Goal: Information Seeking & Learning: Check status

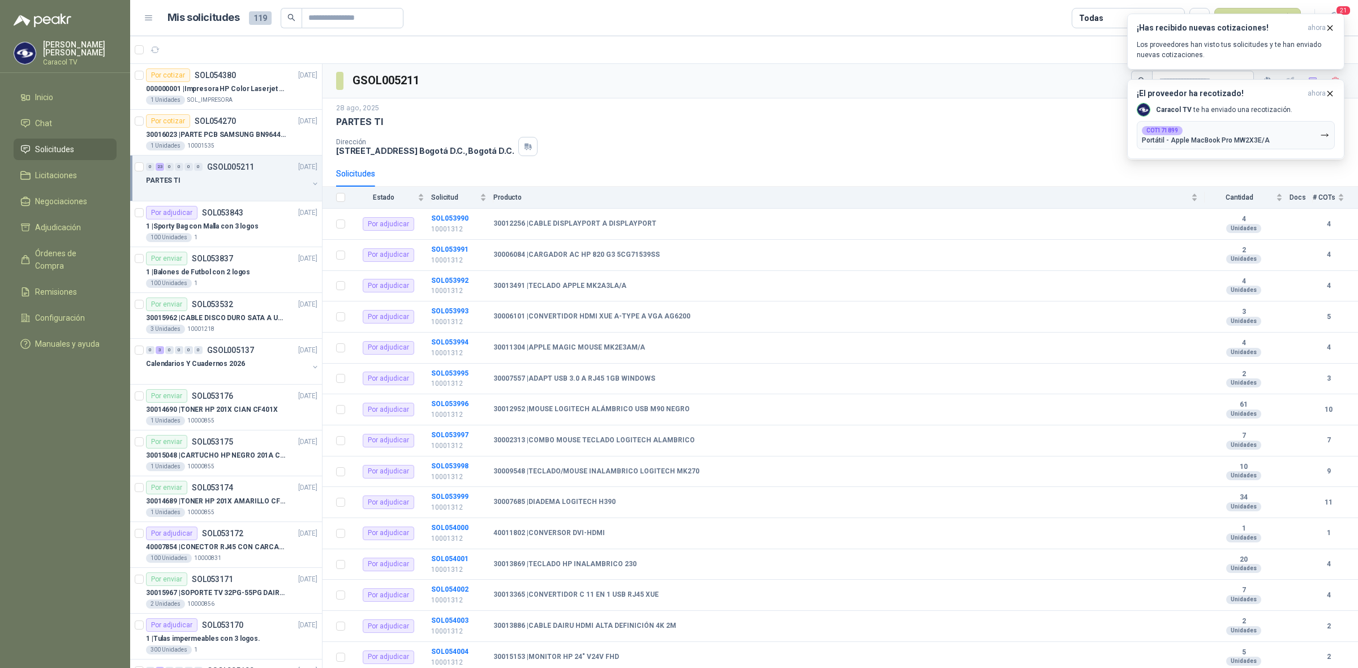
click at [1243, 51] on p "Los proveedores han visto tus solicitudes y te han enviado nuevas cotizaciones." at bounding box center [1236, 50] width 198 height 20
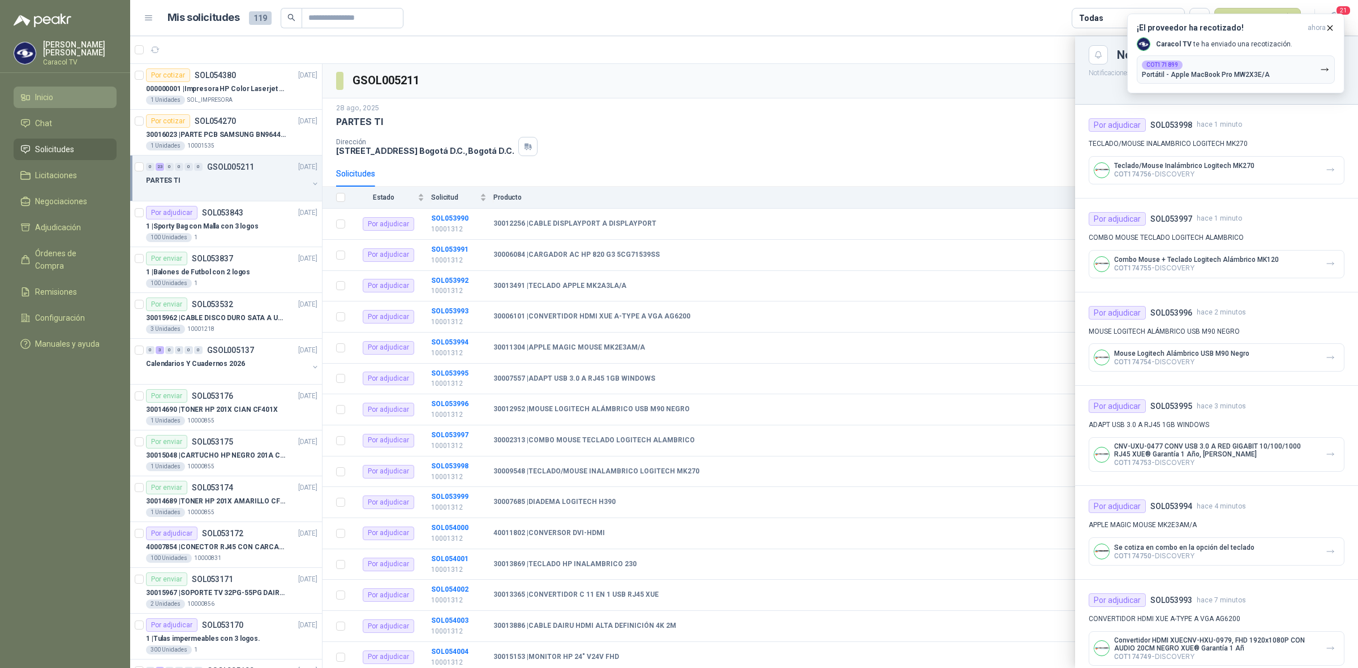
click at [58, 102] on li "Inicio" at bounding box center [64, 97] width 89 height 12
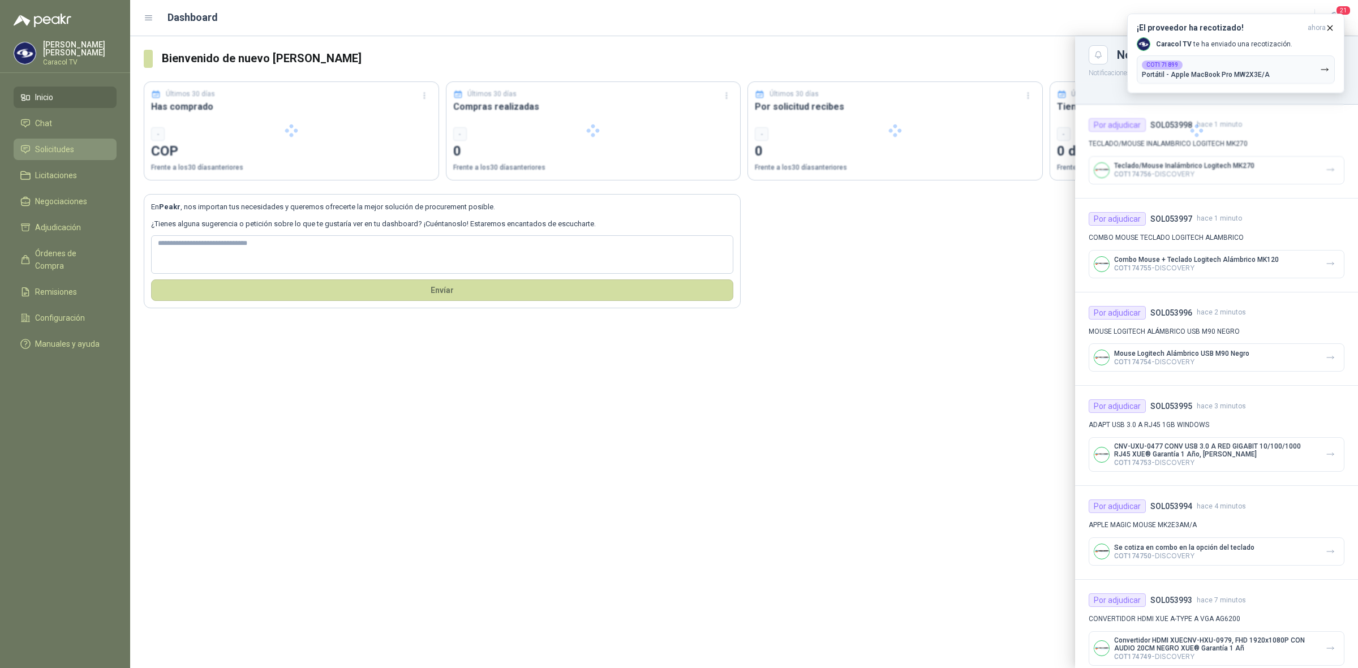
click at [51, 151] on span "Solicitudes" at bounding box center [54, 149] width 39 height 12
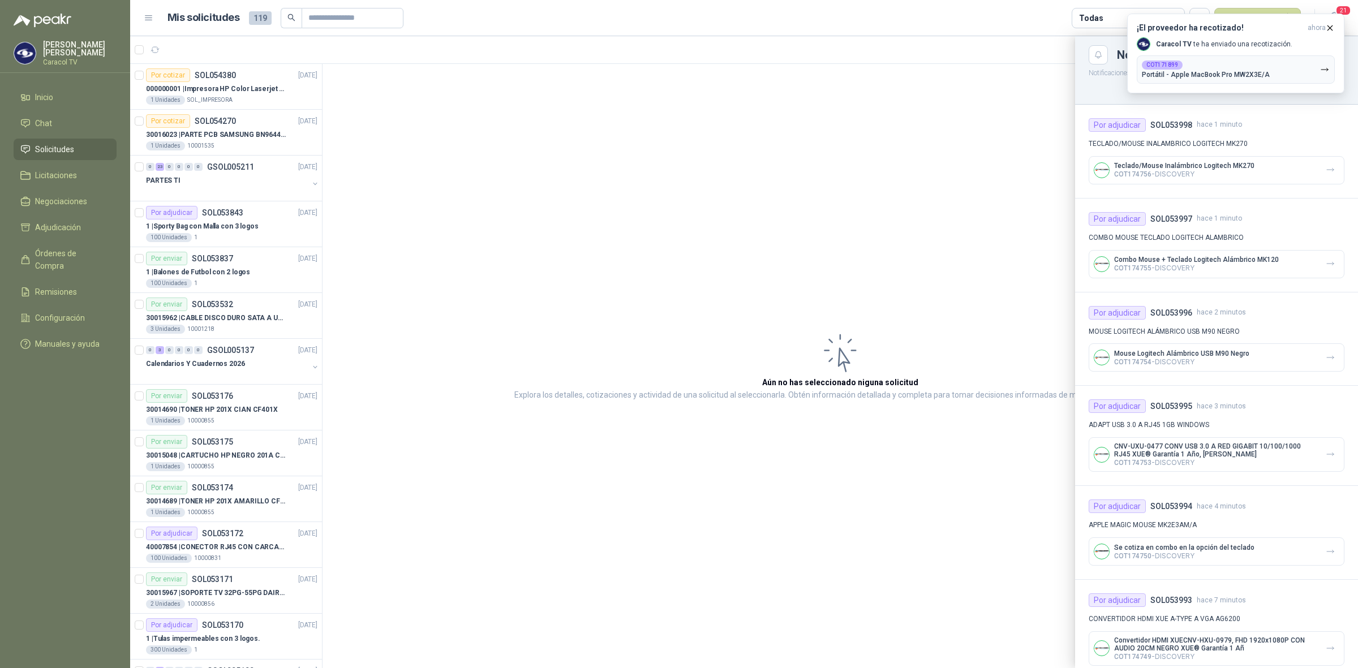
click at [196, 174] on div at bounding box center [744, 352] width 1228 height 632
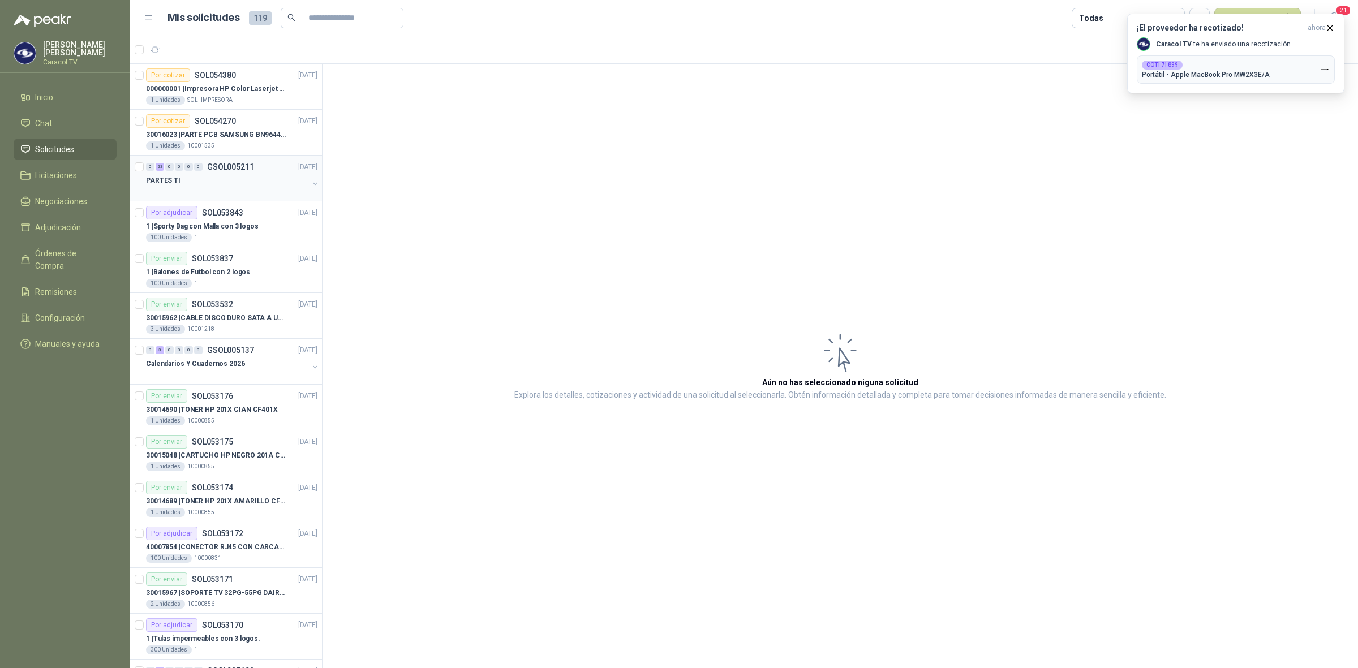
click at [193, 185] on div "PARTES TI" at bounding box center [227, 181] width 162 height 14
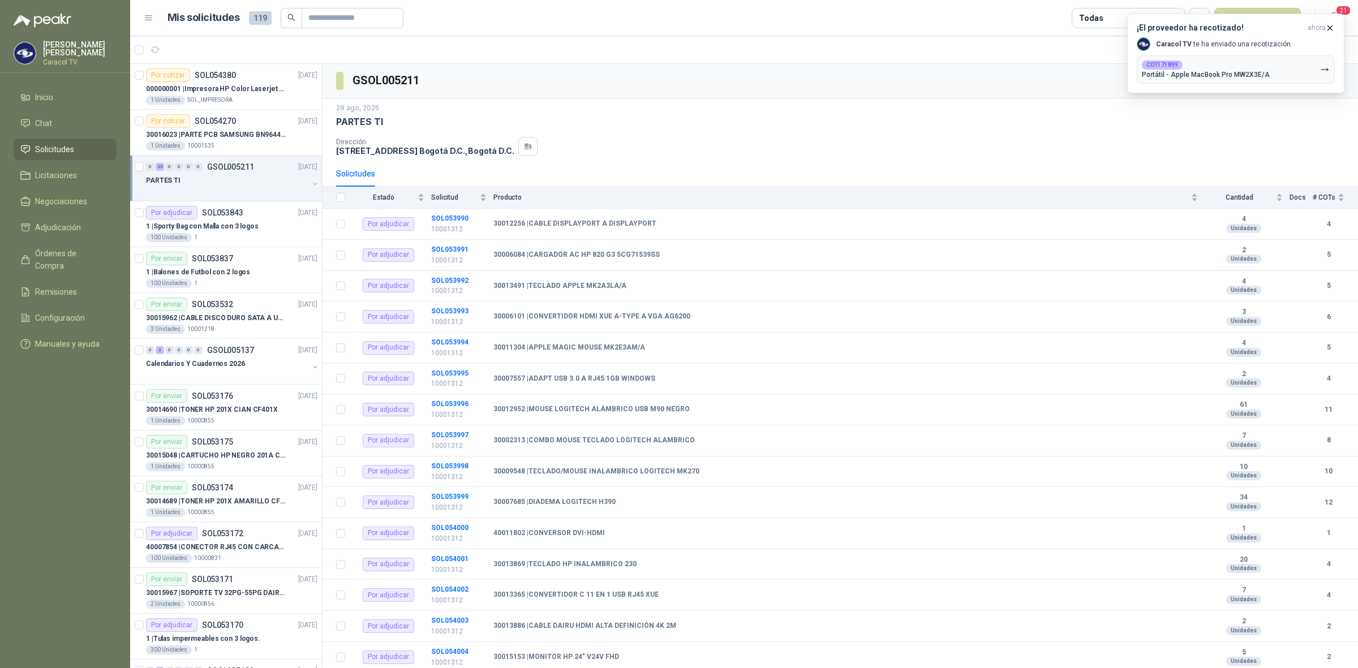
click at [250, 187] on div "PARTES TI" at bounding box center [227, 181] width 162 height 14
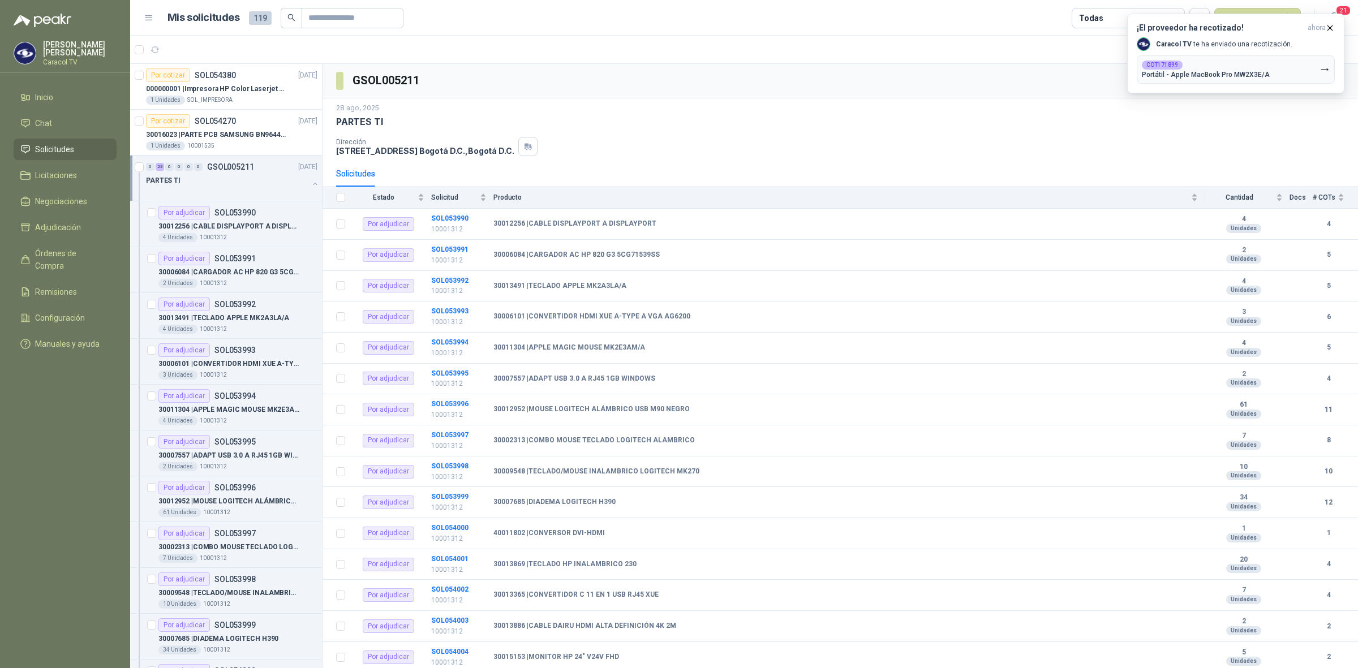
scroll to position [1, 0]
click at [248, 219] on div "30012256 | CABLE DISPLAYPORT A DISPLAYPORT" at bounding box center [237, 226] width 159 height 14
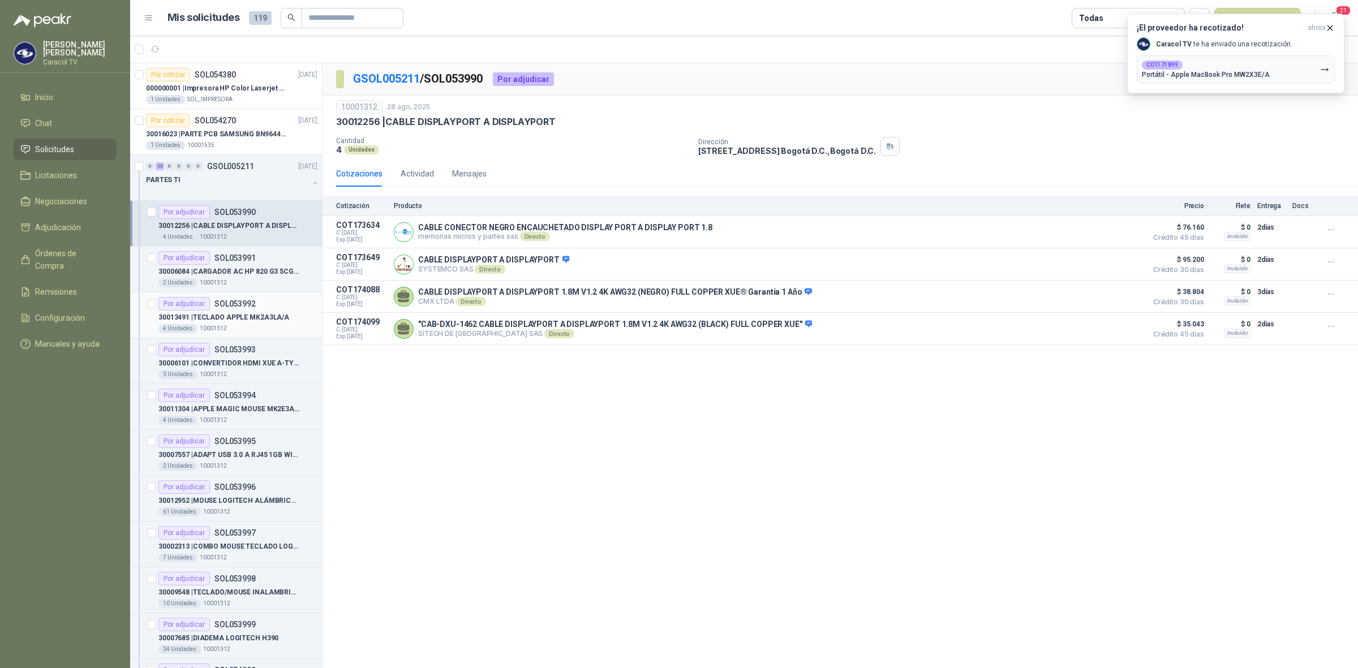
click at [247, 312] on p "30013491 | TECLADO APPLE MK2A3LA/A" at bounding box center [223, 317] width 131 height 11
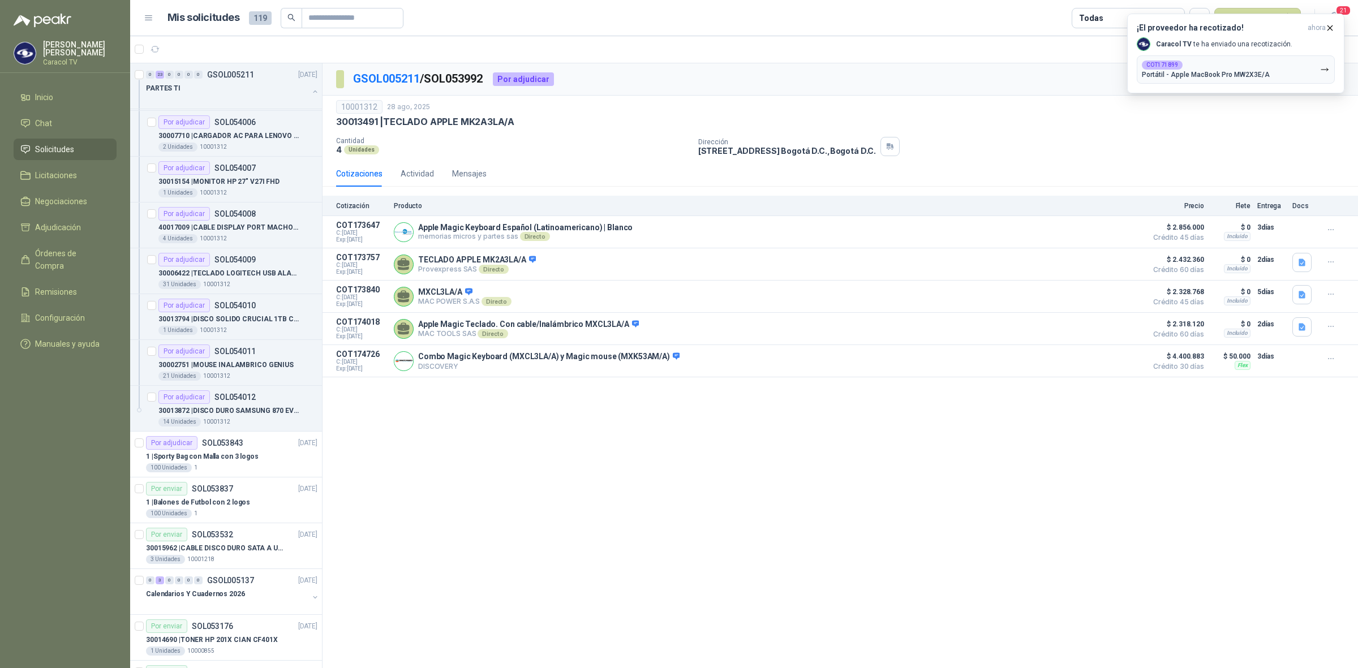
scroll to position [825, 0]
click at [225, 404] on div "30013872 | DISCO DURO SAMSUNG 870 EVO MZ-77E1T0 1TB" at bounding box center [237, 409] width 159 height 14
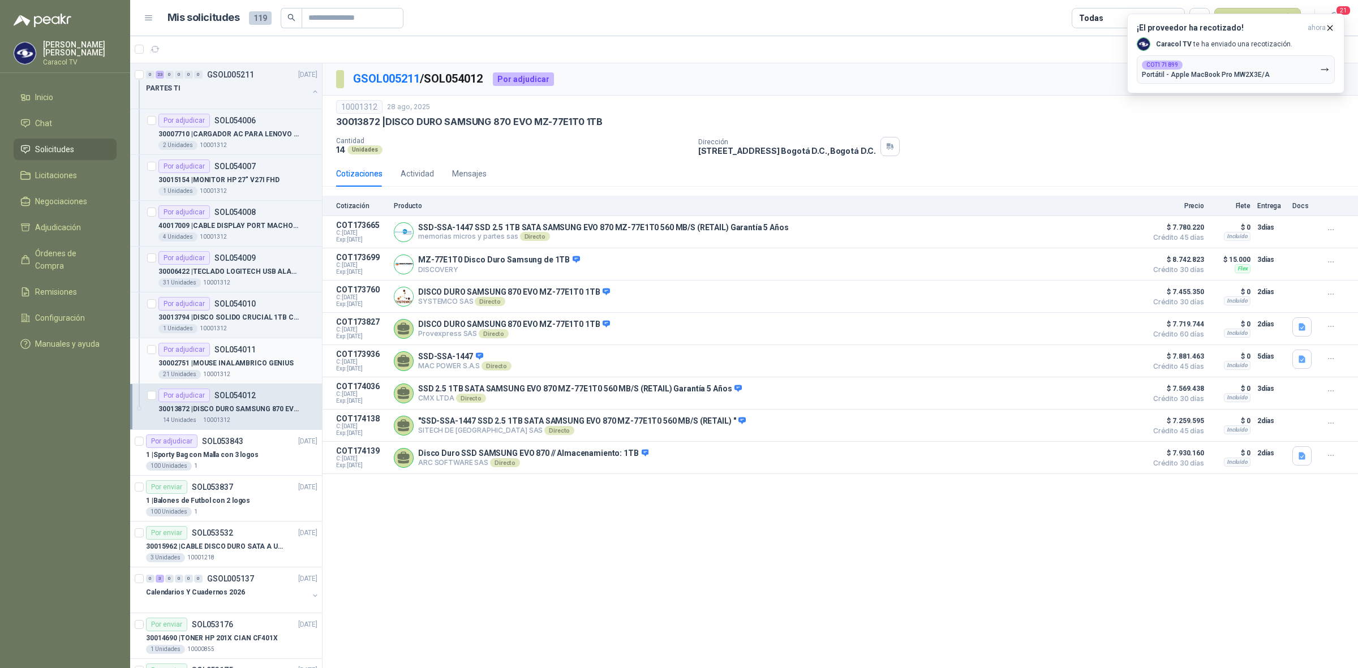
click at [235, 354] on p "SOL054011" at bounding box center [234, 350] width 41 height 8
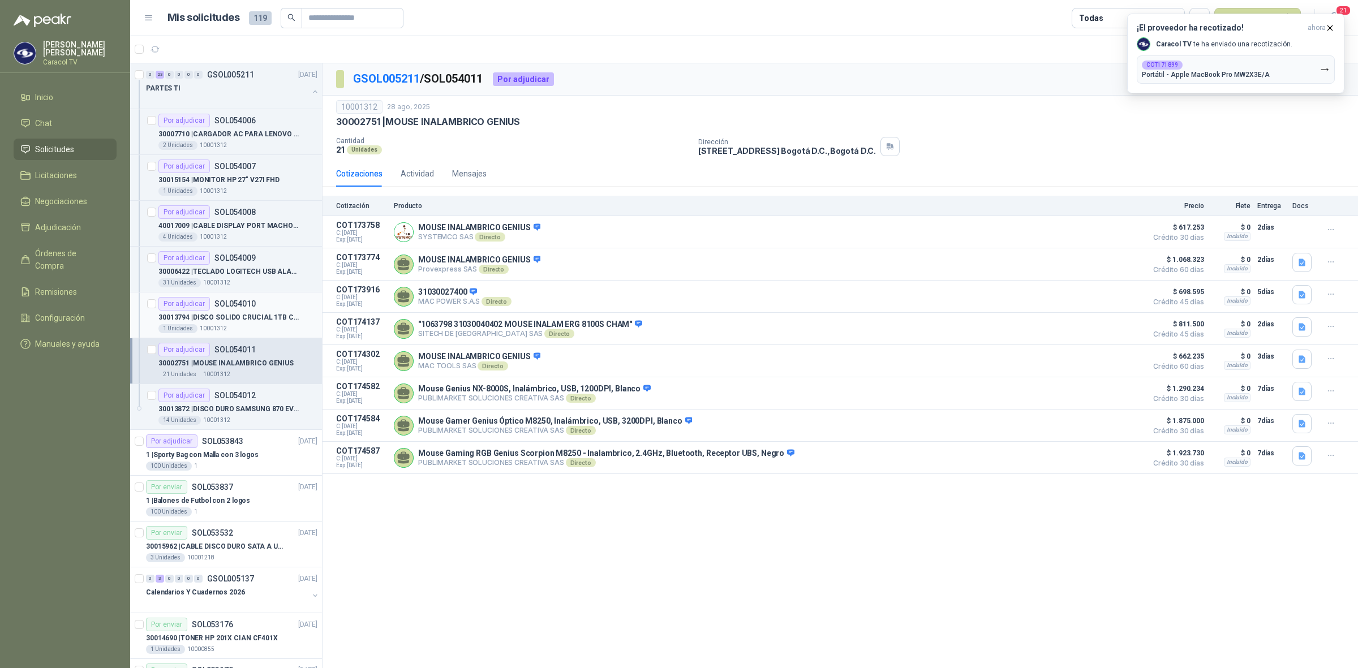
click at [238, 317] on p "30013794 | DISCO SOLIDO CRUCIAL 1TB CT1000P3PSSD" at bounding box center [228, 317] width 141 height 11
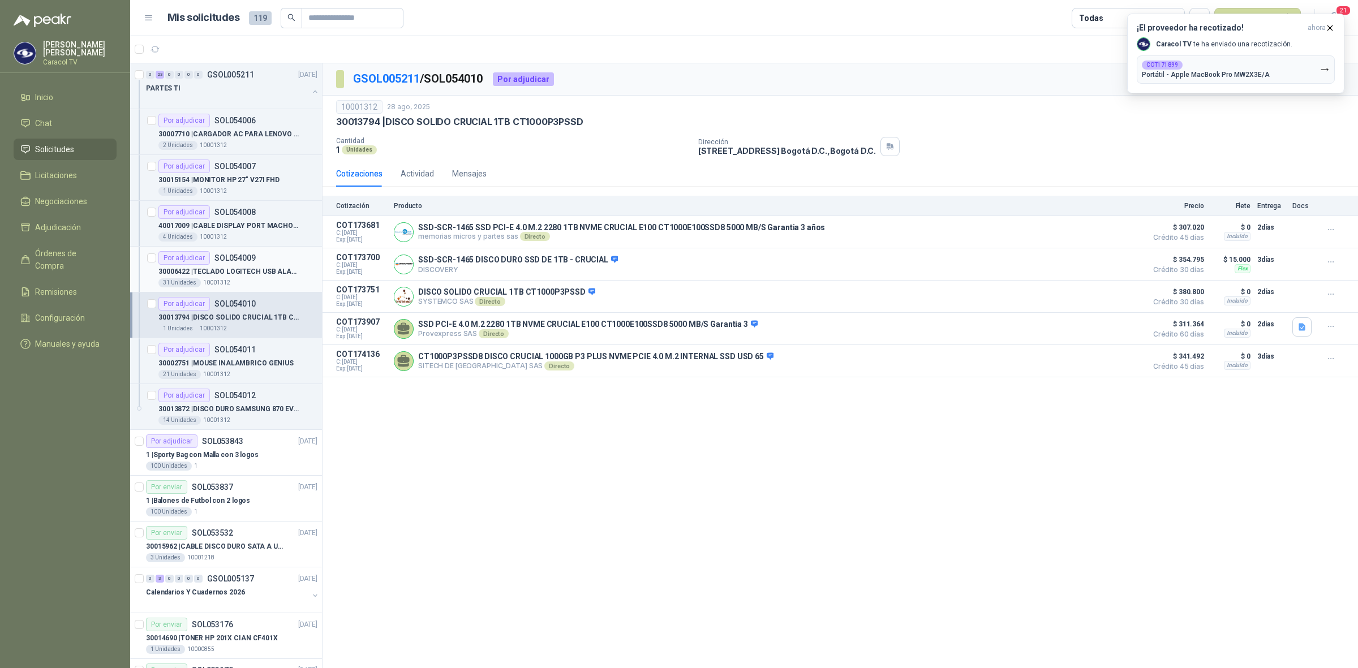
click at [258, 273] on p "30006422 | TECLADO LOGITECH USB ALAMBRICO" at bounding box center [228, 271] width 141 height 11
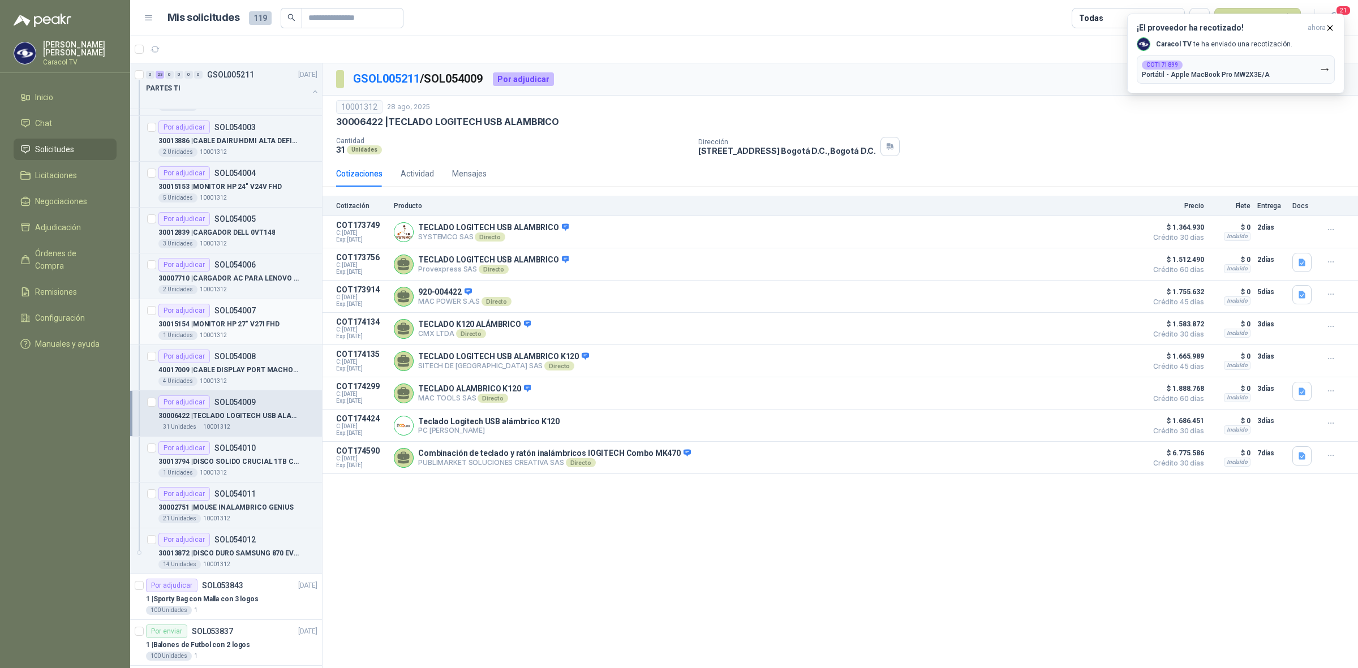
scroll to position [660, 0]
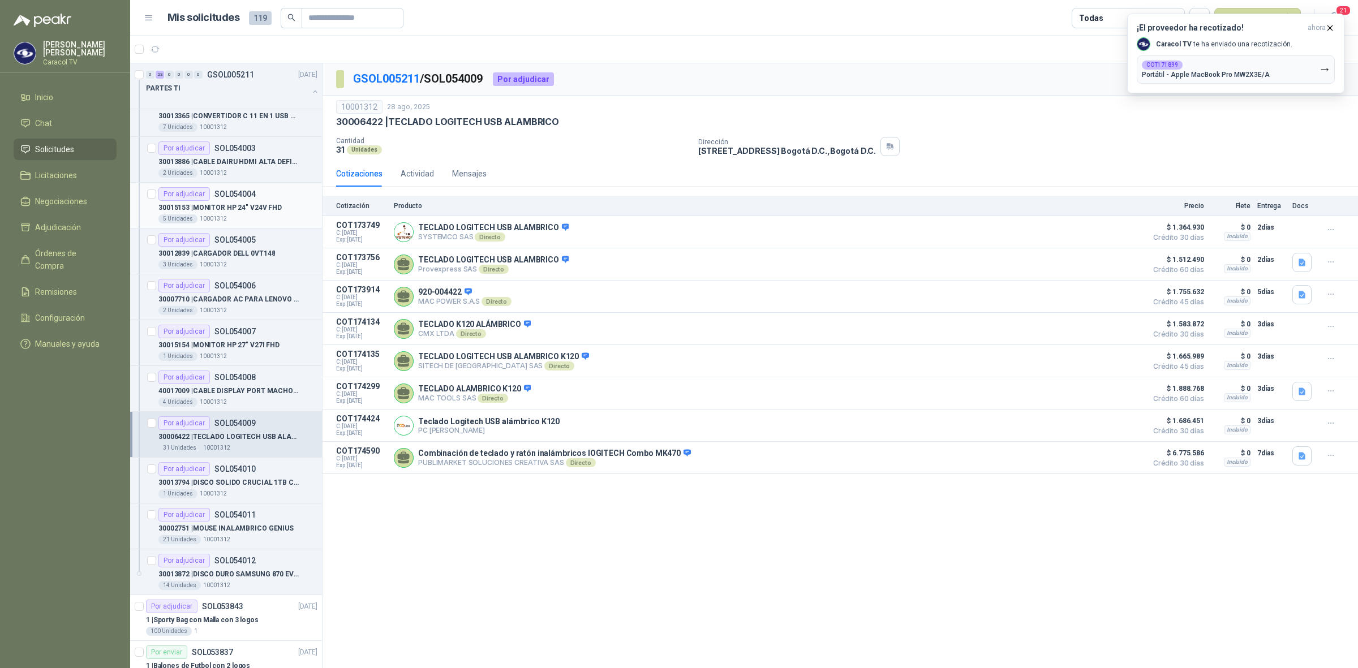
click at [274, 206] on p "30015153 | MONITOR HP 24" V24V FHD" at bounding box center [219, 208] width 123 height 11
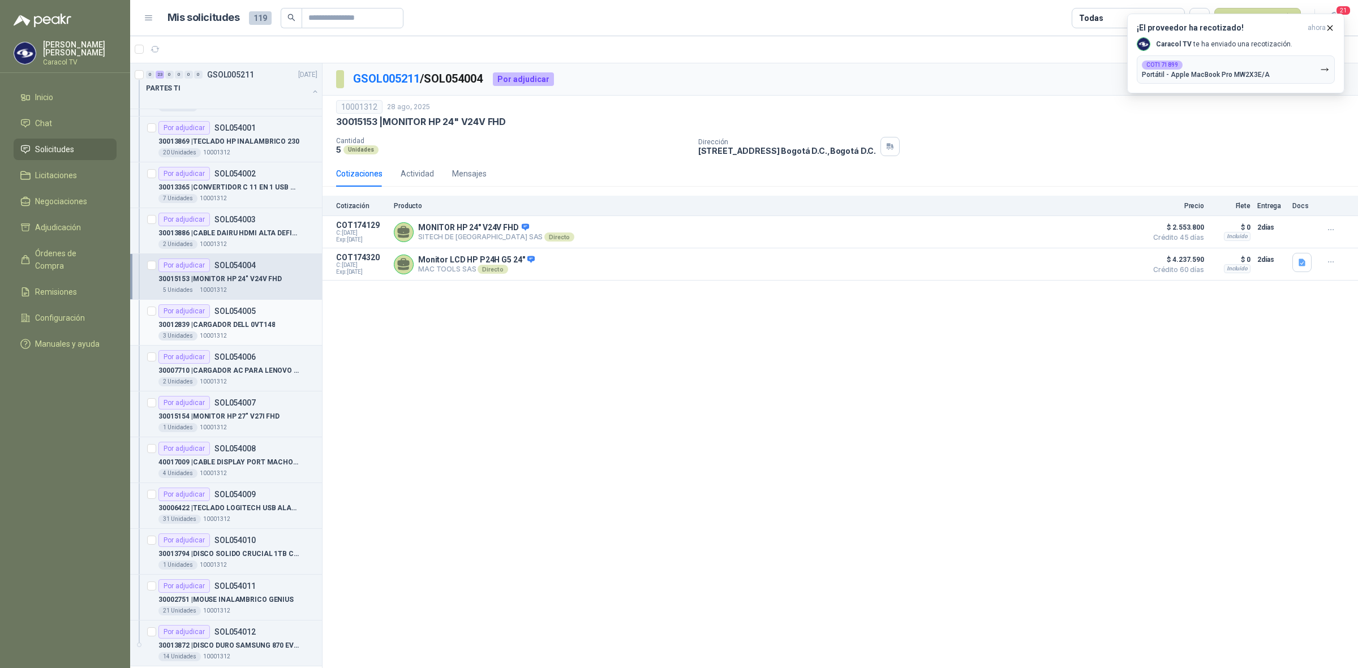
scroll to position [330, 0]
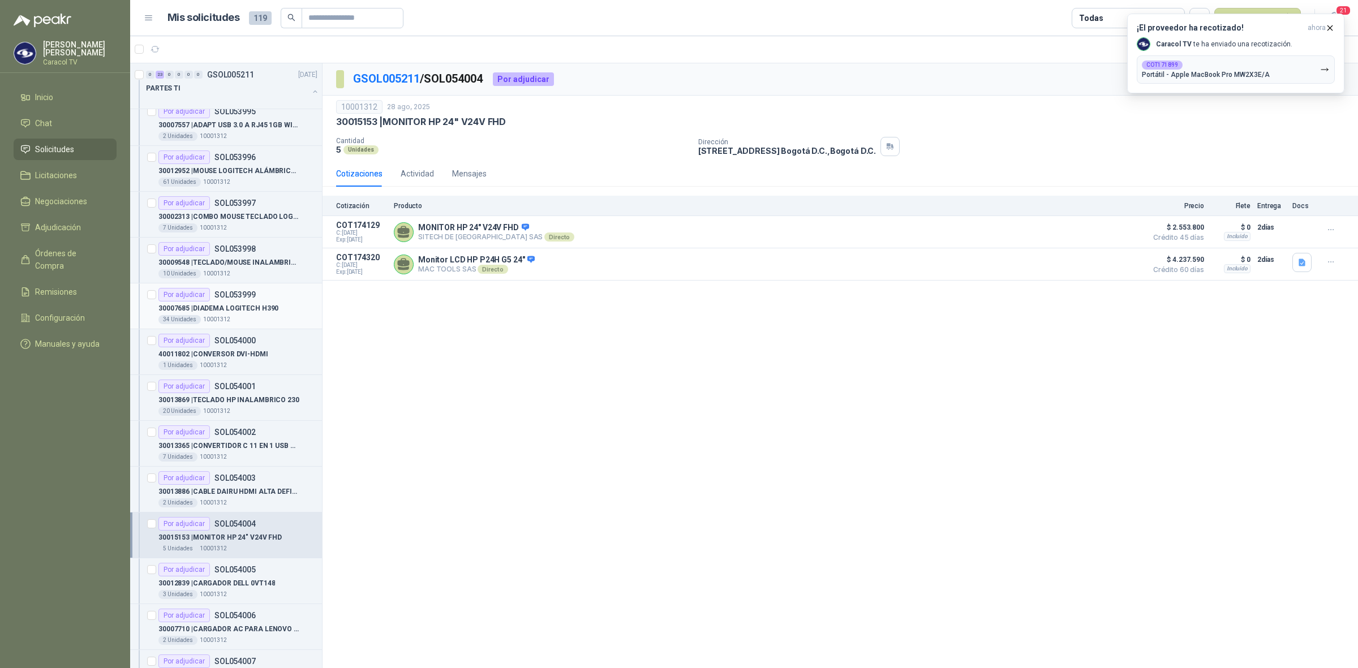
click at [253, 314] on p "30007685 | DIADEMA LOGITECH H390" at bounding box center [218, 308] width 120 height 11
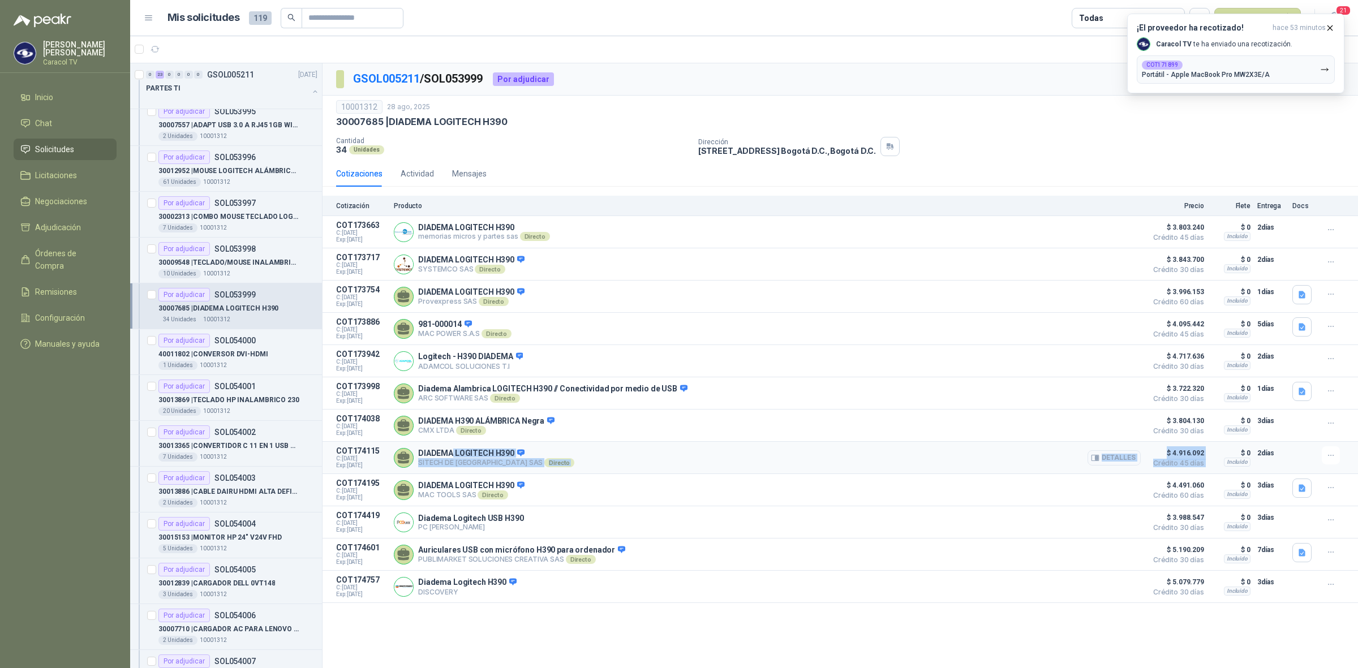
drag, startPoint x: 453, startPoint y: 457, endPoint x: 1207, endPoint y: 471, distance: 754.2
click at [1207, 471] on article "COT174115 C: [DATE] Exp: [DATE] DIADEMA LOGITECH H390 SITECH DE [GEOGRAPHIC_DAT…" at bounding box center [839, 458] width 1035 height 32
drag, startPoint x: 1078, startPoint y: 427, endPoint x: 1221, endPoint y: 425, distance: 143.1
click at [1221, 425] on article "COT174038 C: [DATE] Exp: [DATE] DIADEMA H390 ALÁMBRICA Negra CMX LTDA Directo D…" at bounding box center [839, 426] width 1035 height 32
drag, startPoint x: 860, startPoint y: 394, endPoint x: 1206, endPoint y: 403, distance: 345.8
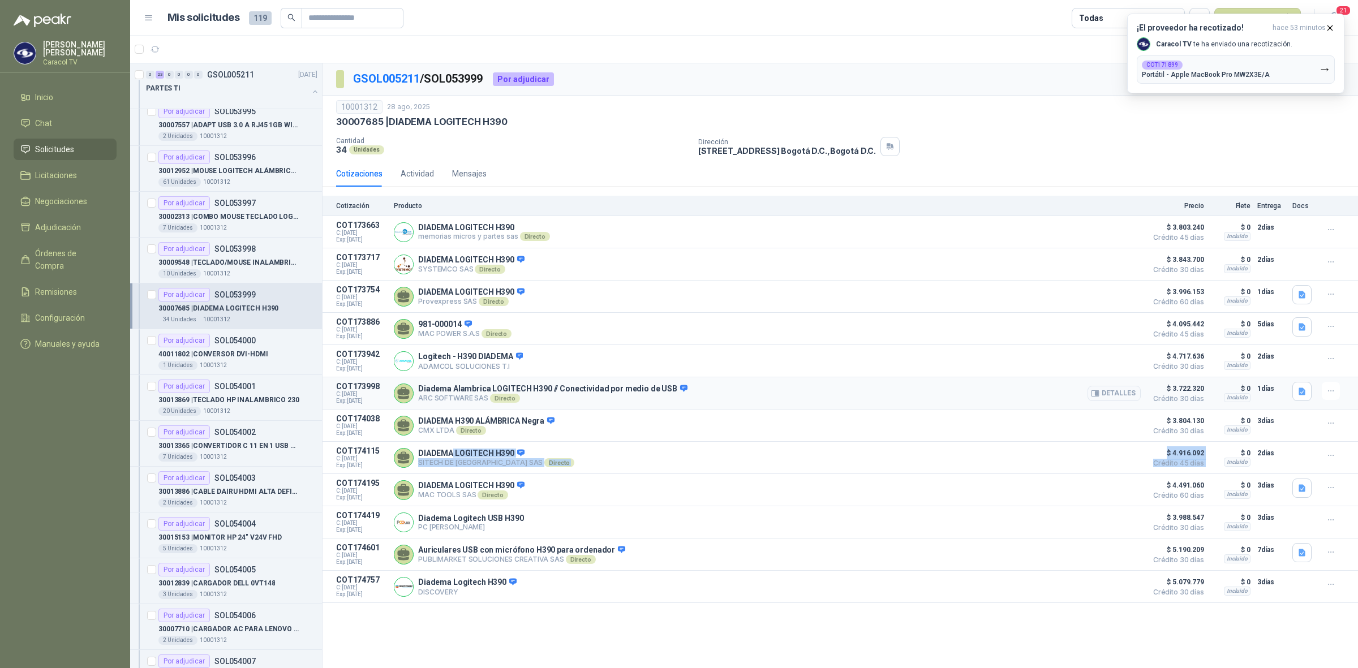
click at [1206, 403] on article "COT173998 C: [DATE] Exp: [DATE] Diadema Alambrica LOGITECH H390 // Conectividad…" at bounding box center [839, 393] width 1035 height 32
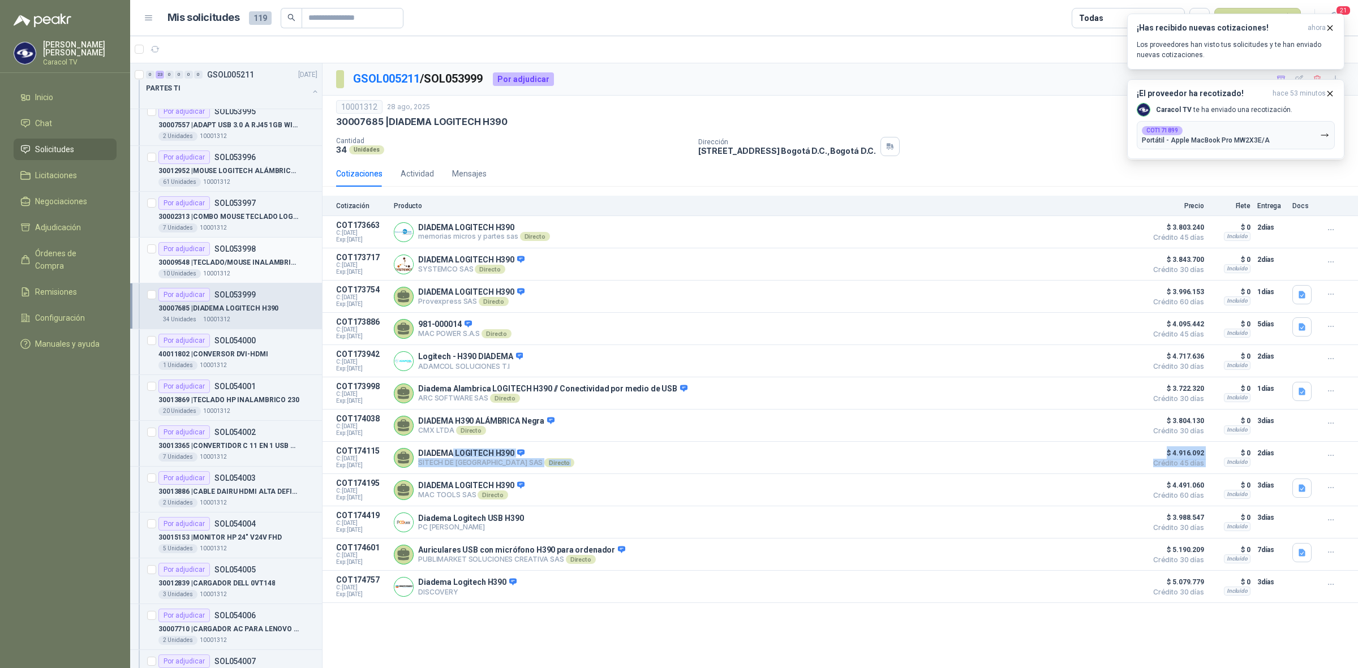
click at [240, 255] on div "Por adjudicar SOL053998" at bounding box center [206, 249] width 97 height 14
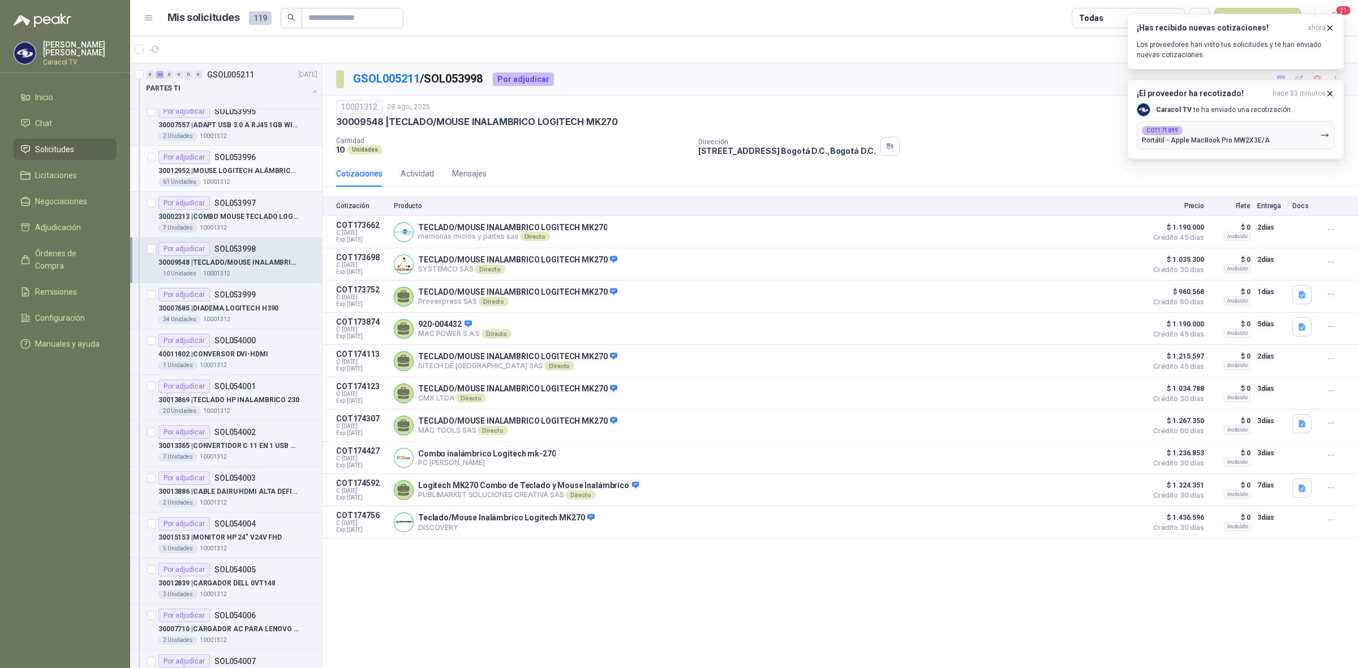
click at [248, 174] on p "30012952 | MOUSE LOGITECH ALÁMBRICO USB M90 NEGRO" at bounding box center [228, 171] width 141 height 11
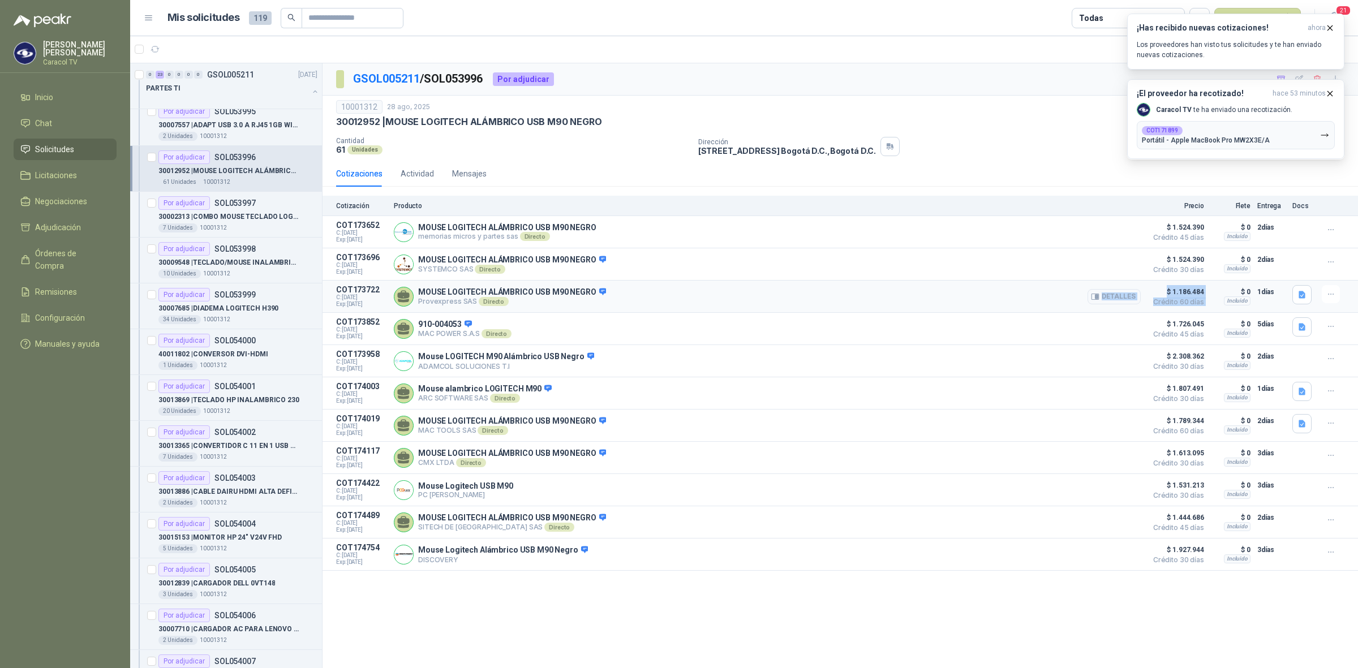
drag, startPoint x: 1149, startPoint y: 293, endPoint x: 1207, endPoint y: 303, distance: 58.5
click at [1207, 303] on article "COT173722 C: [DATE] Exp: [DATE] MOUSE LOGITECH ALÁMBRICO USB M90 NEGRO Provexpr…" at bounding box center [839, 297] width 1035 height 32
click at [637, 305] on div "MOUSE LOGITECH ALÁMBRICO USB M90 NEGRO Provexpress SAS Directo Detalles" at bounding box center [767, 296] width 747 height 23
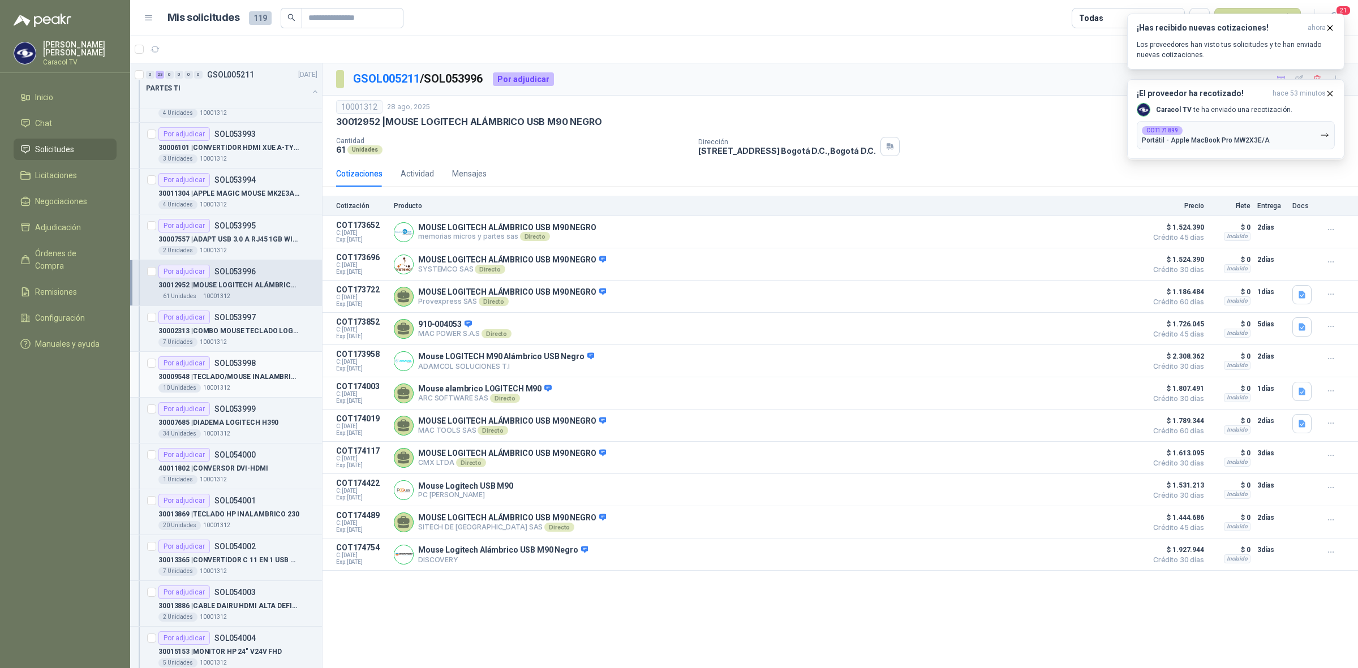
scroll to position [165, 0]
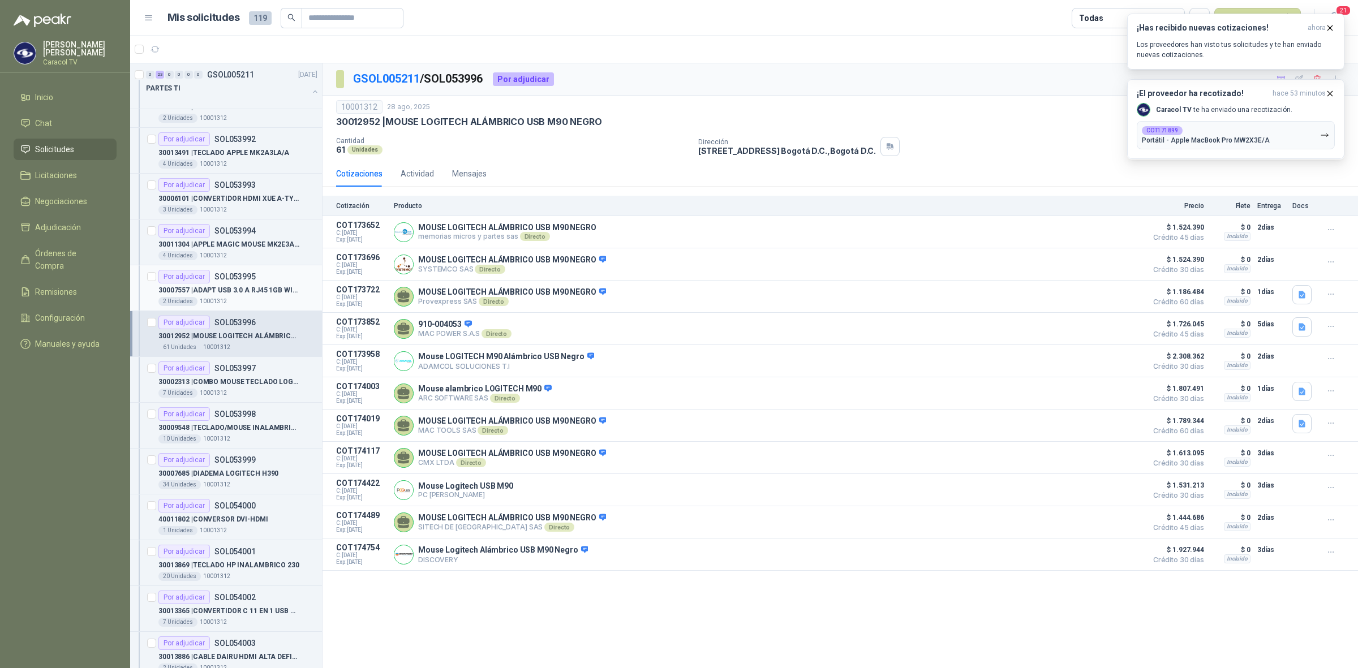
click at [221, 298] on p "10001312" at bounding box center [213, 301] width 27 height 9
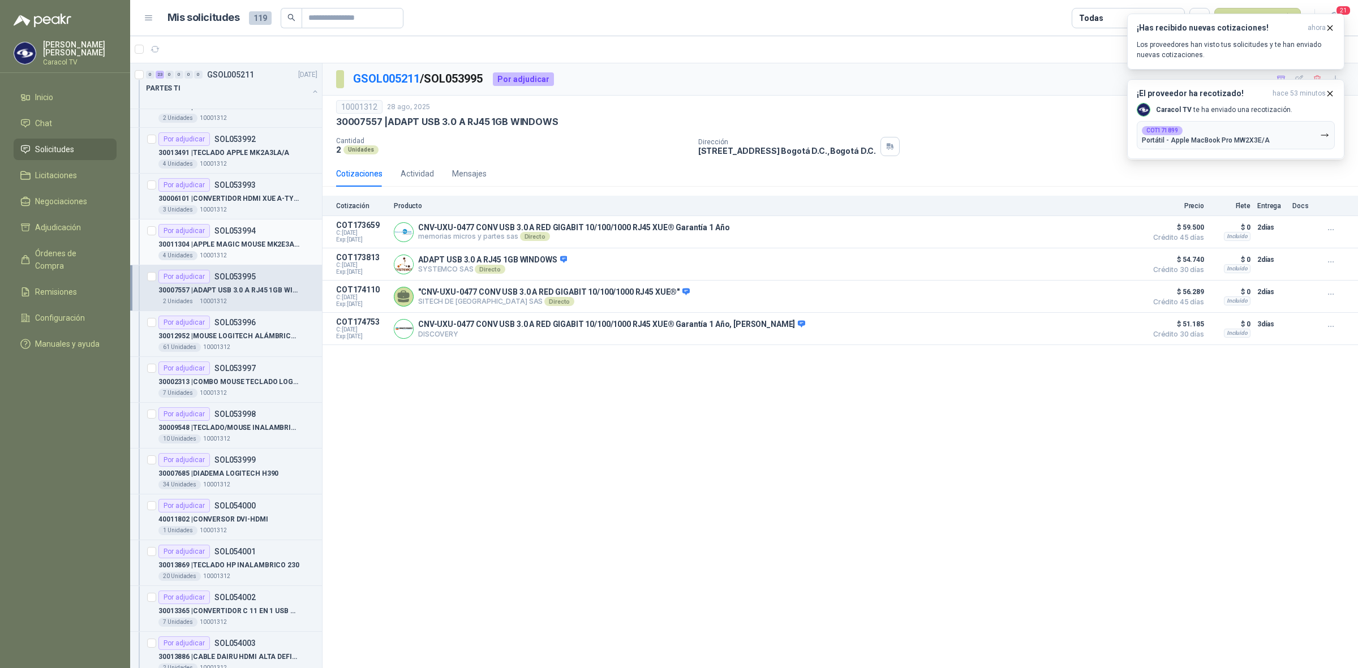
click at [266, 233] on div "Por adjudicar SOL053994" at bounding box center [237, 231] width 159 height 14
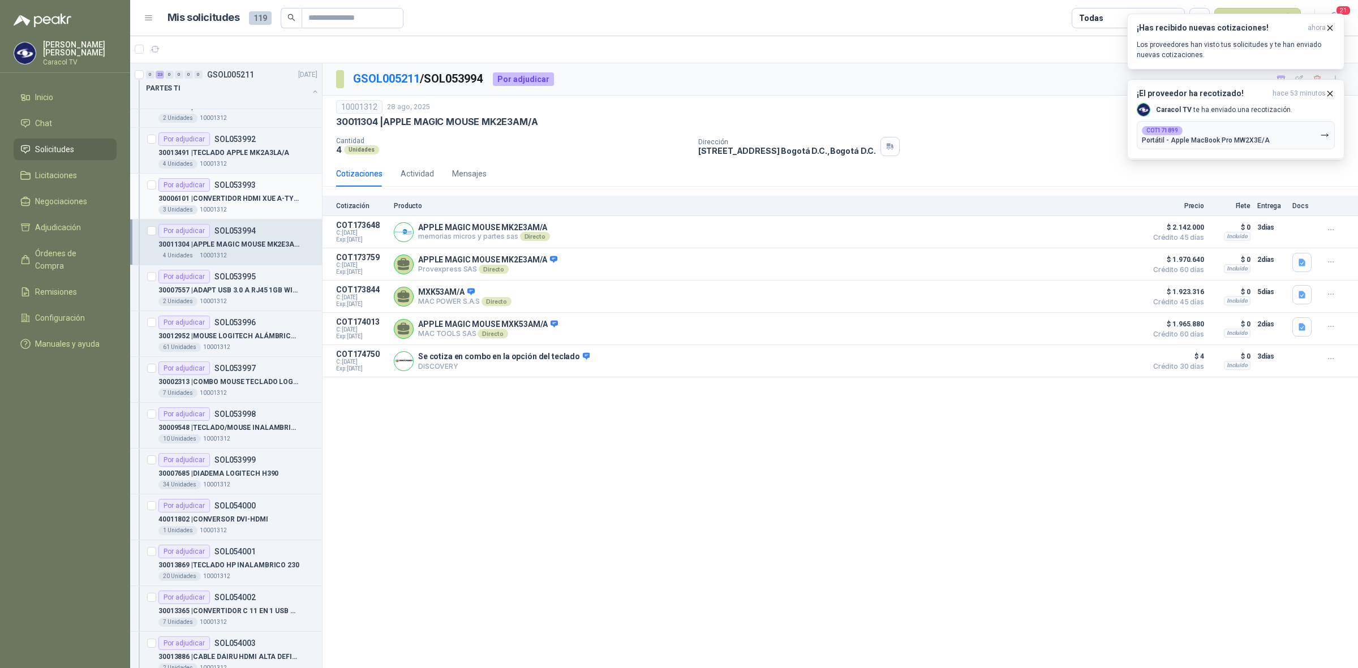
click at [252, 198] on p "30006101 | CONVERTIDOR HDMI XUE A-TYPE A VGA AG6200" at bounding box center [228, 198] width 141 height 11
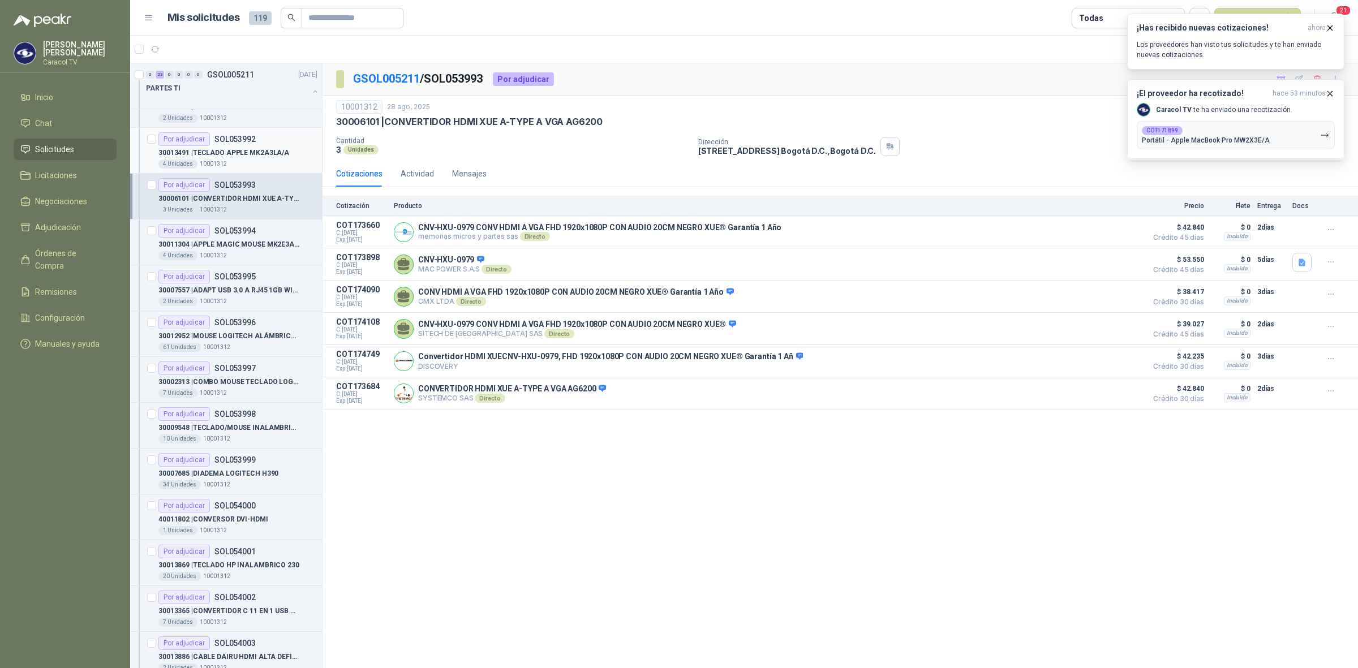
click at [249, 150] on p "30013491 | TECLADO APPLE MK2A3LA/A" at bounding box center [223, 153] width 131 height 11
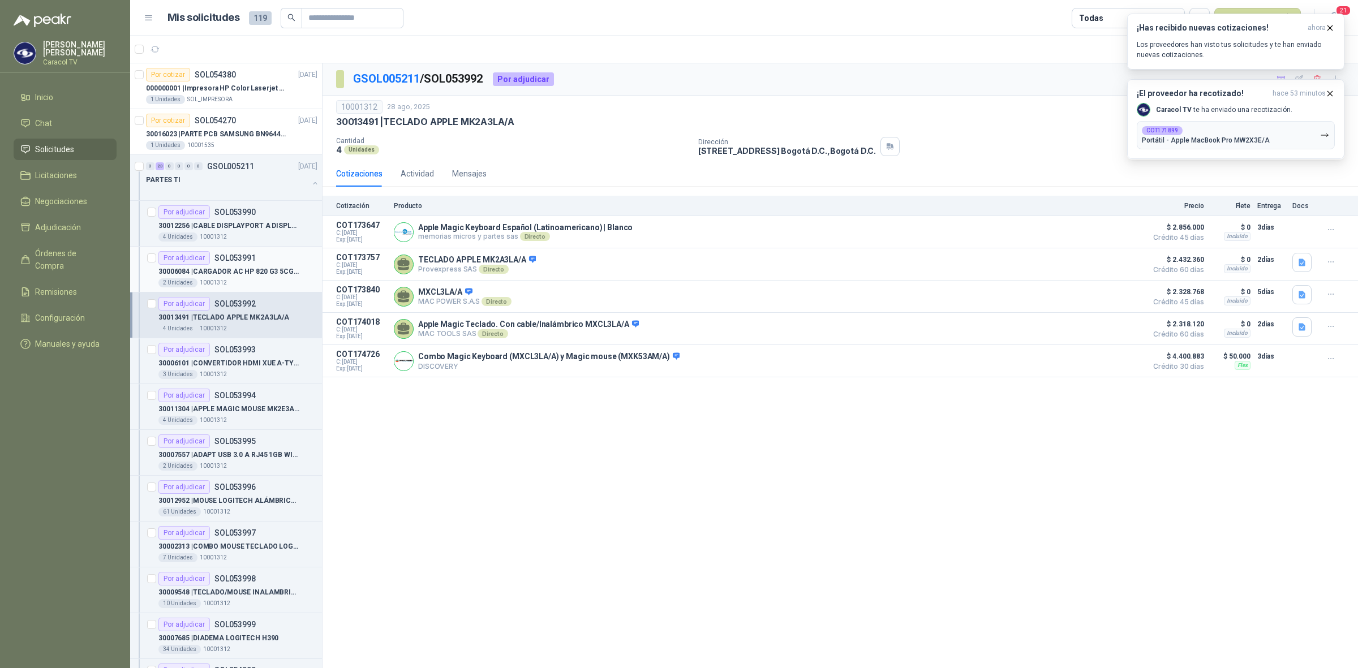
click at [255, 252] on div "Por adjudicar SOL053991" at bounding box center [237, 258] width 159 height 14
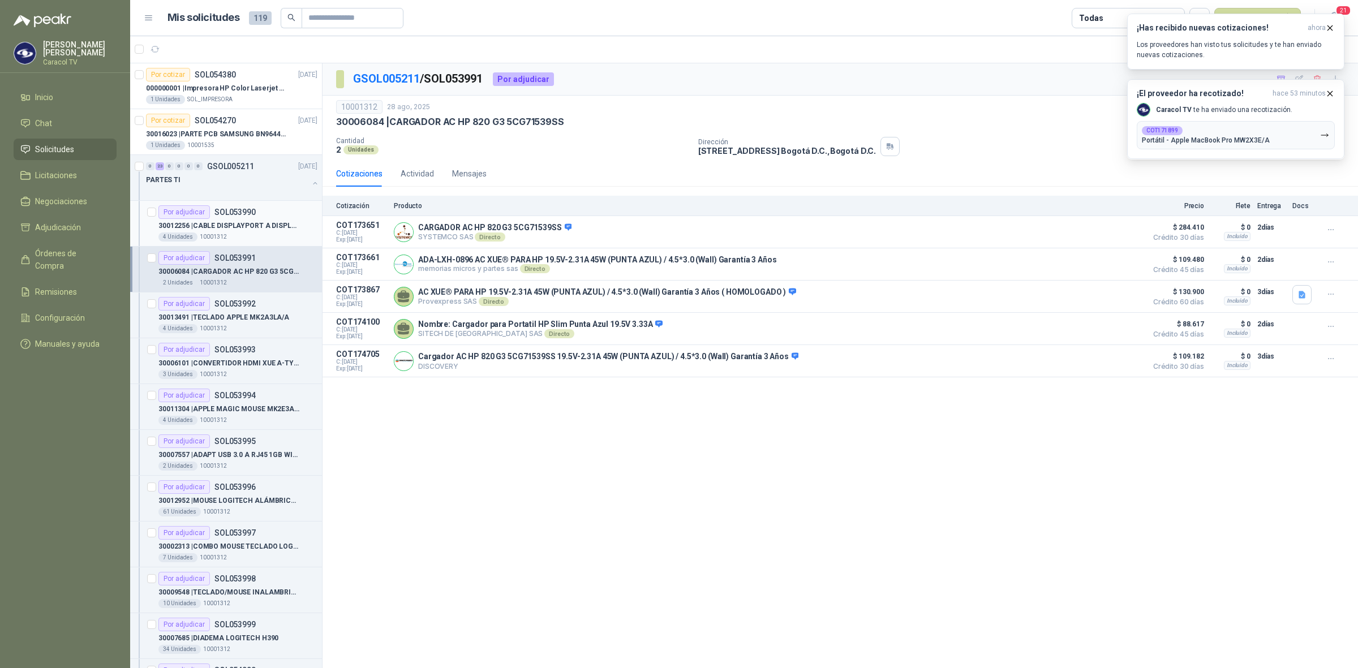
click at [255, 235] on div "4 Unidades 10001312" at bounding box center [237, 237] width 159 height 9
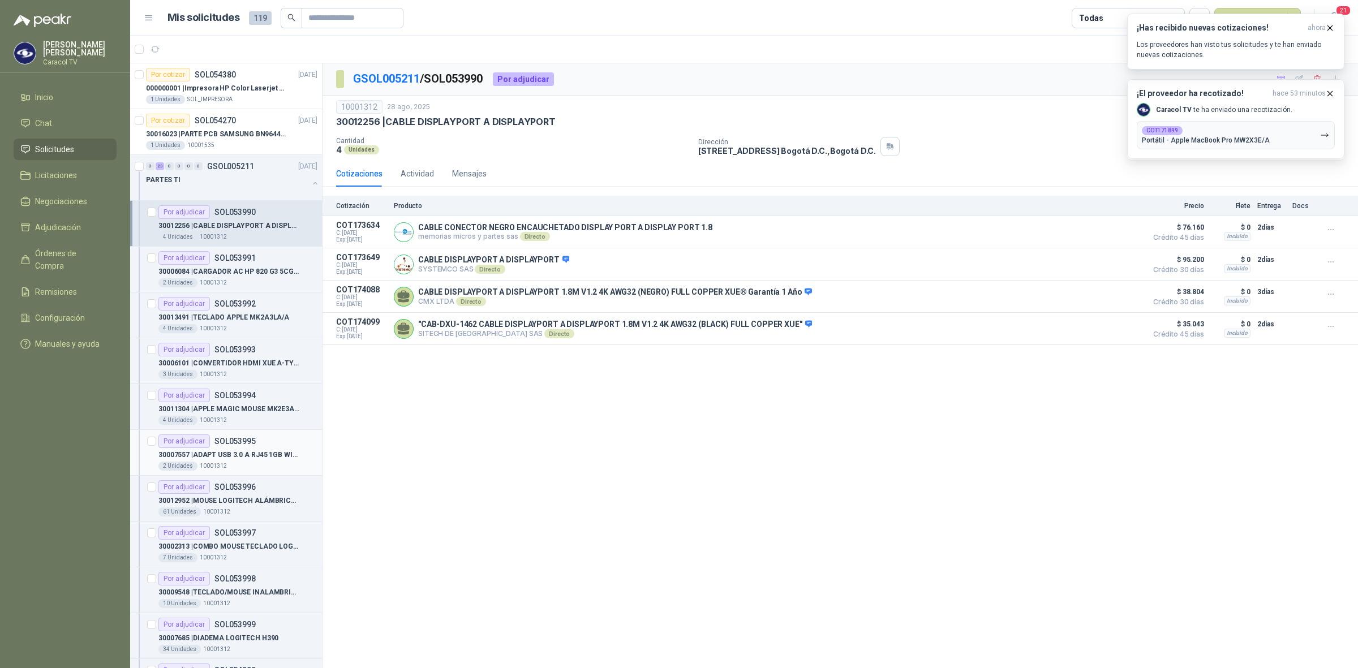
scroll to position [165, 0]
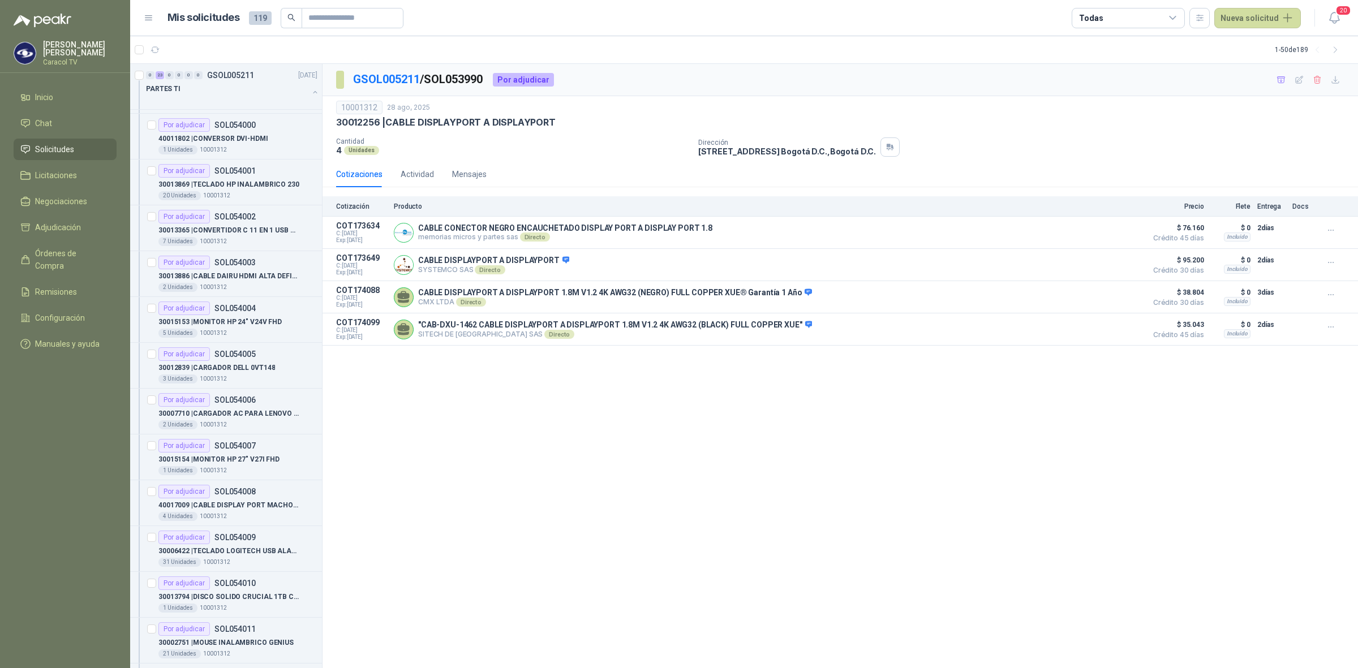
scroll to position [660, 0]
